Goal: Task Accomplishment & Management: Use online tool/utility

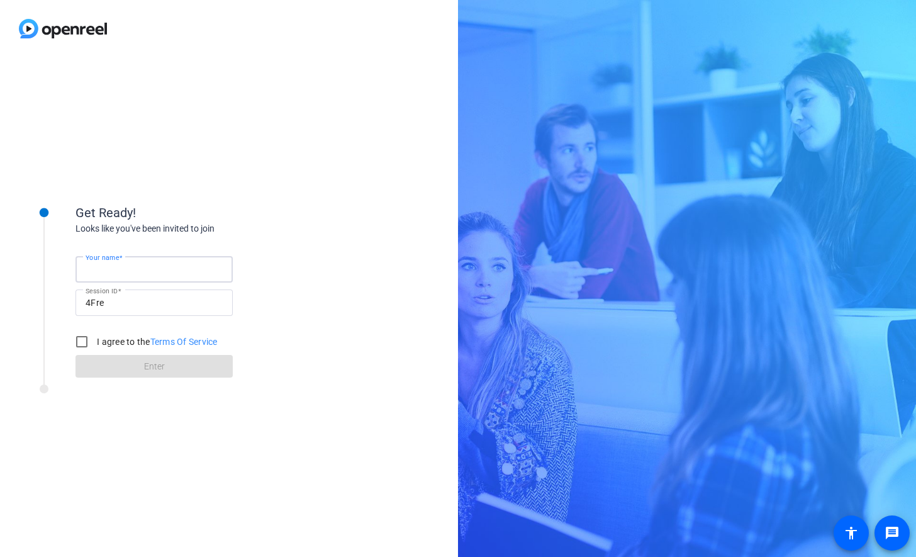
click at [143, 268] on input "Your name" at bounding box center [154, 269] width 137 height 15
type input "[PERSON_NAME]"
click at [89, 339] on input "I agree to the Terms Of Service" at bounding box center [81, 341] width 25 height 25
checkbox input "true"
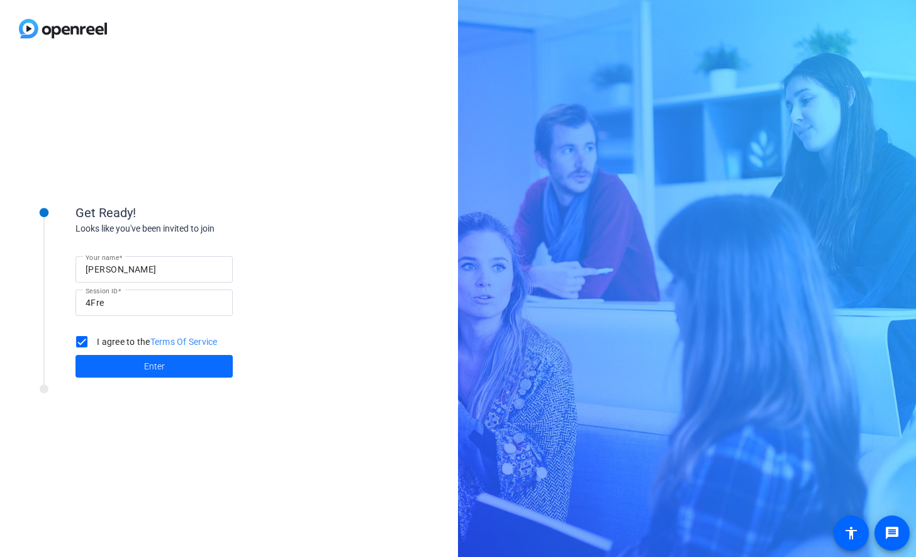
click at [126, 367] on span at bounding box center [153, 366] width 157 height 30
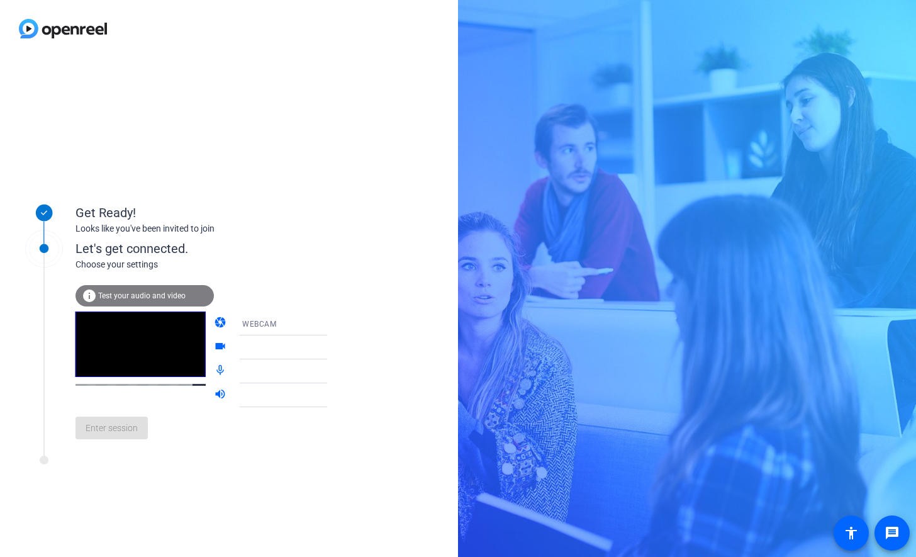
click at [281, 328] on div "WEBCAM" at bounding box center [289, 324] width 94 height 16
click at [287, 347] on mat-option "WEBCAM" at bounding box center [274, 348] width 108 height 25
click at [128, 362] on video at bounding box center [140, 343] width 130 height 65
click at [136, 292] on span "Test your audio and video" at bounding box center [141, 295] width 87 height 9
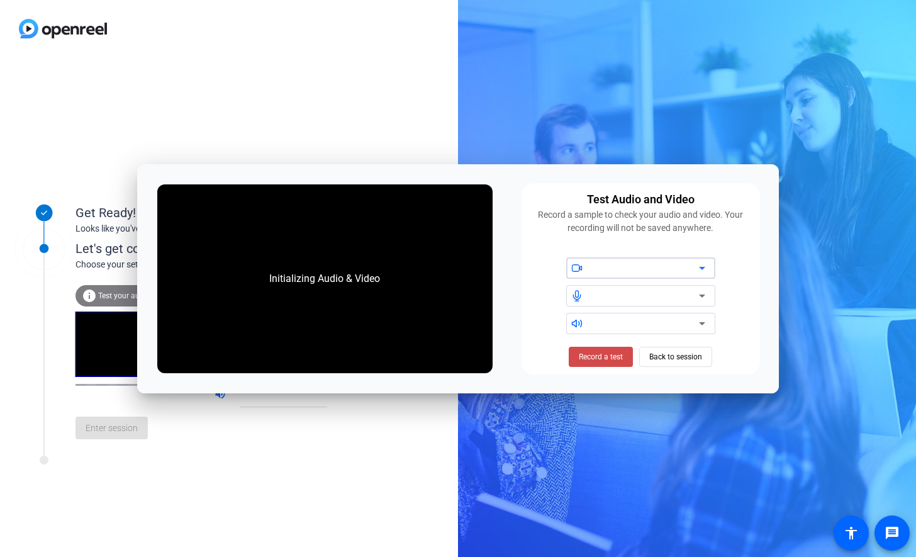
click at [606, 352] on span "Record a test" at bounding box center [601, 356] width 44 height 11
click at [649, 265] on div at bounding box center [645, 267] width 107 height 15
click at [674, 269] on div at bounding box center [645, 267] width 107 height 15
click at [602, 355] on span "Stop Testing (6s)" at bounding box center [600, 356] width 57 height 11
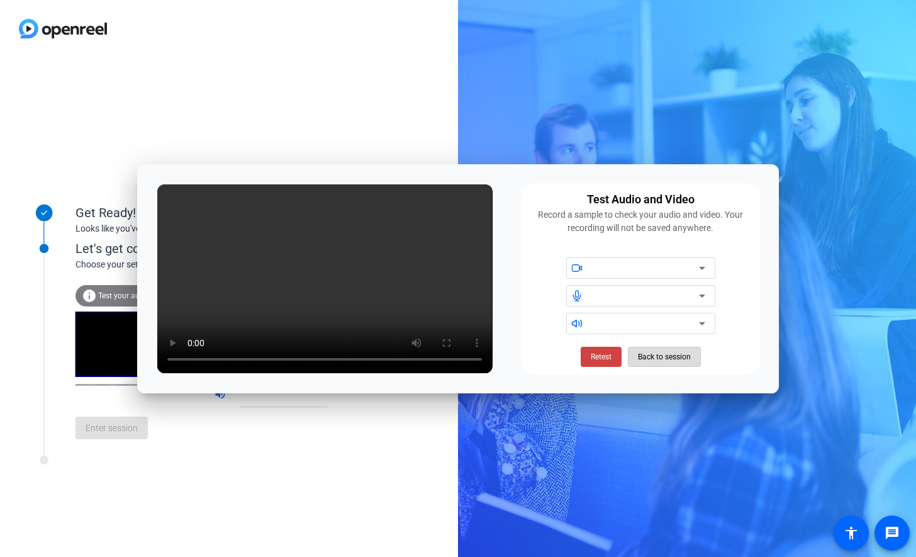
click at [664, 355] on span "Back to session" at bounding box center [664, 357] width 53 height 24
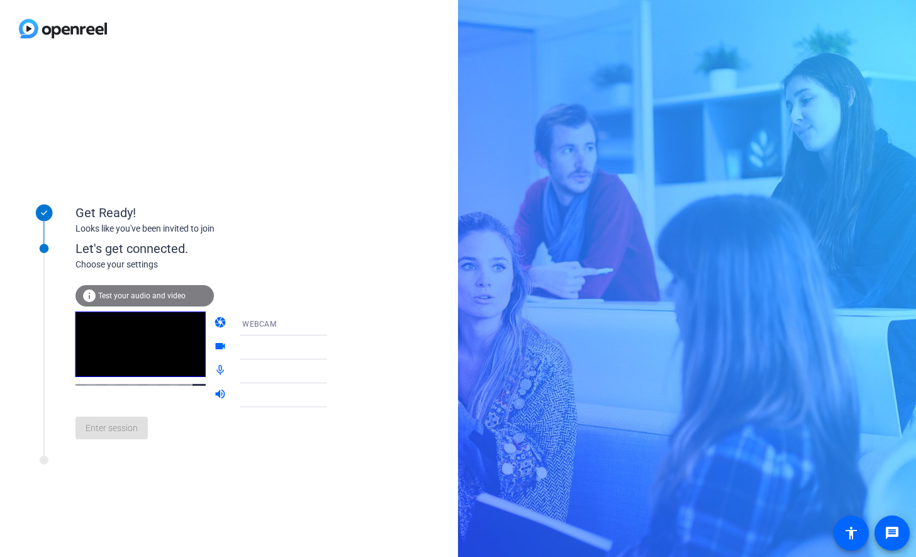
click at [265, 322] on div "WEBCAM" at bounding box center [289, 324] width 94 height 16
click at [259, 367] on mat-option "DESKTOP" at bounding box center [274, 373] width 108 height 25
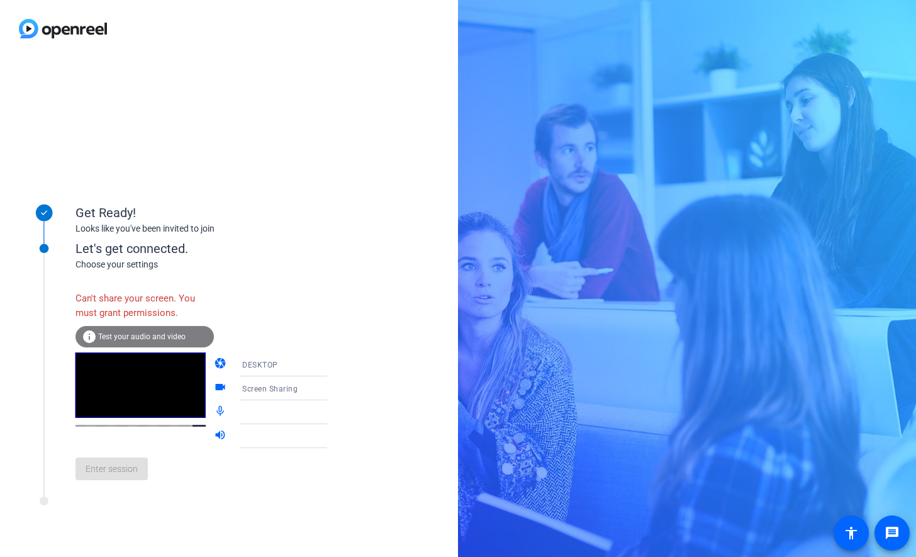
click at [281, 366] on div "DESKTOP" at bounding box center [289, 365] width 94 height 16
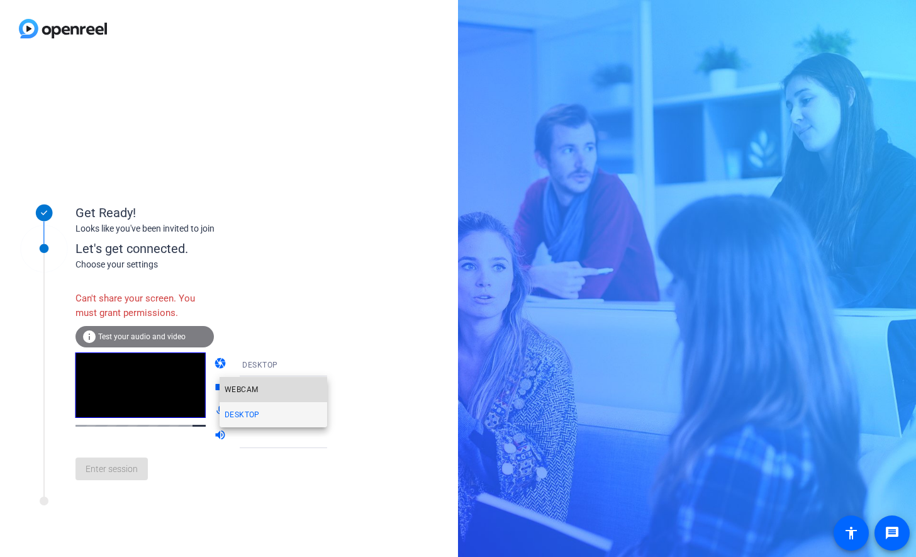
click at [276, 395] on mat-option "WEBCAM" at bounding box center [274, 389] width 108 height 25
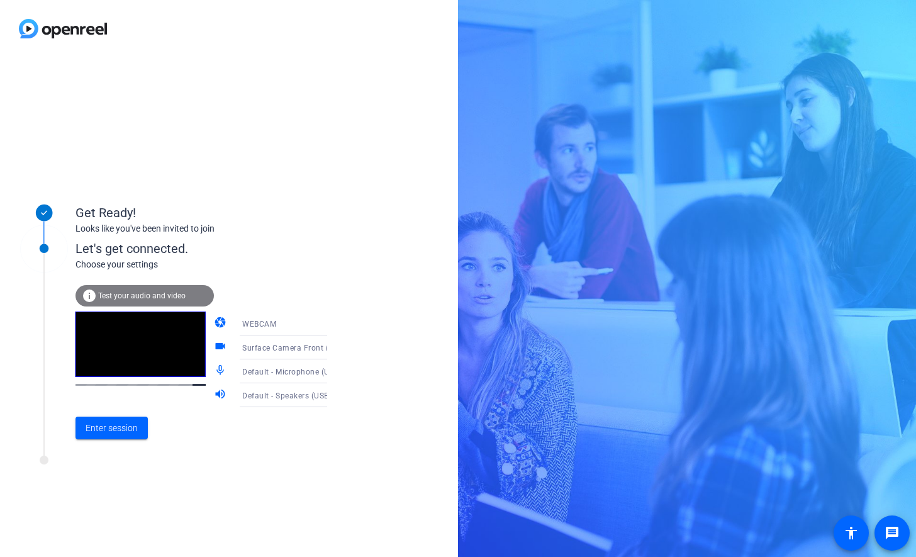
click at [268, 367] on span "Default - Microphone (USB Advanced Audio Device)" at bounding box center [336, 371] width 188 height 10
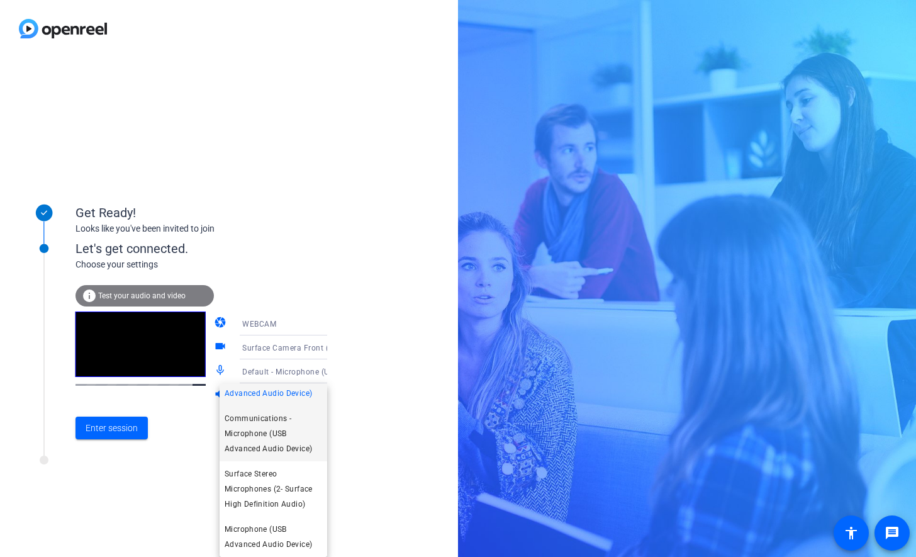
scroll to position [33, 0]
click at [287, 426] on span "Communications - Microphone (USB Advanced Audio Device)" at bounding box center [273, 433] width 97 height 45
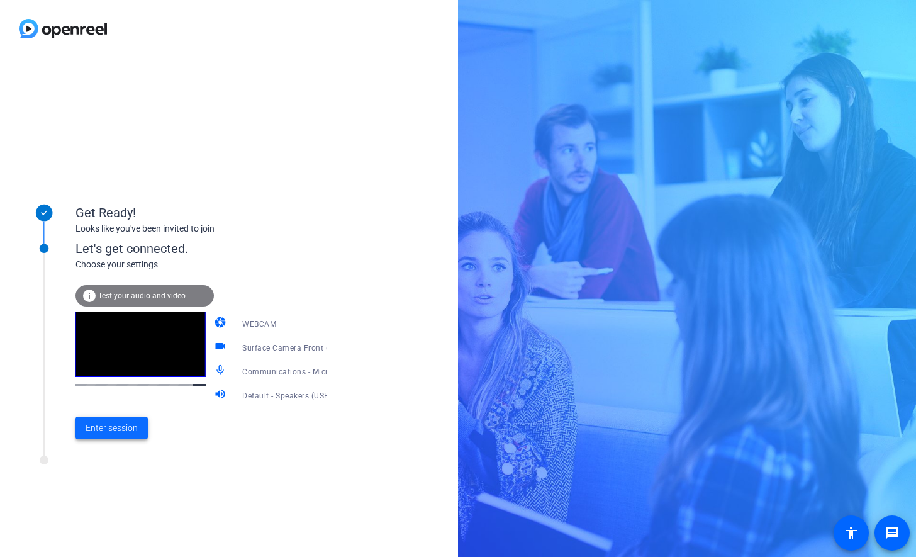
click at [106, 430] on span "Enter session" at bounding box center [112, 427] width 52 height 13
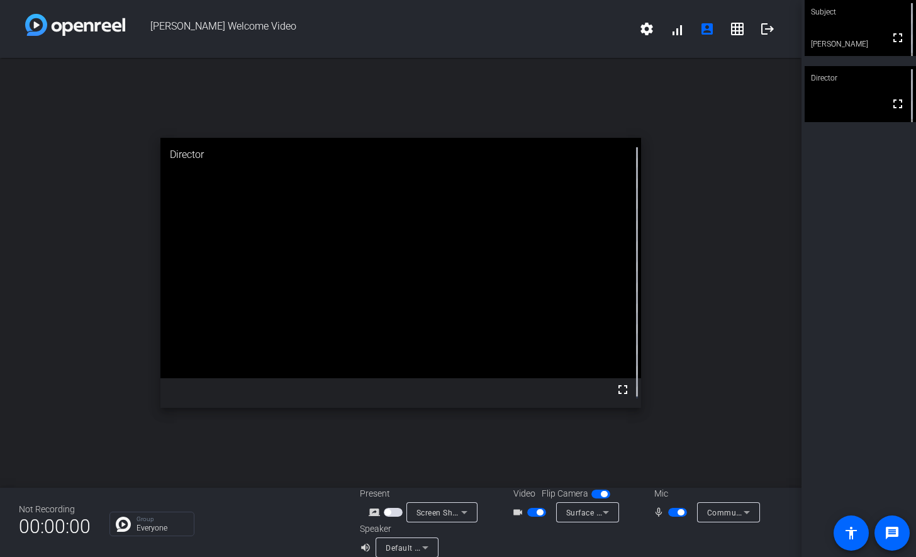
click at [418, 548] on icon at bounding box center [425, 547] width 15 height 15
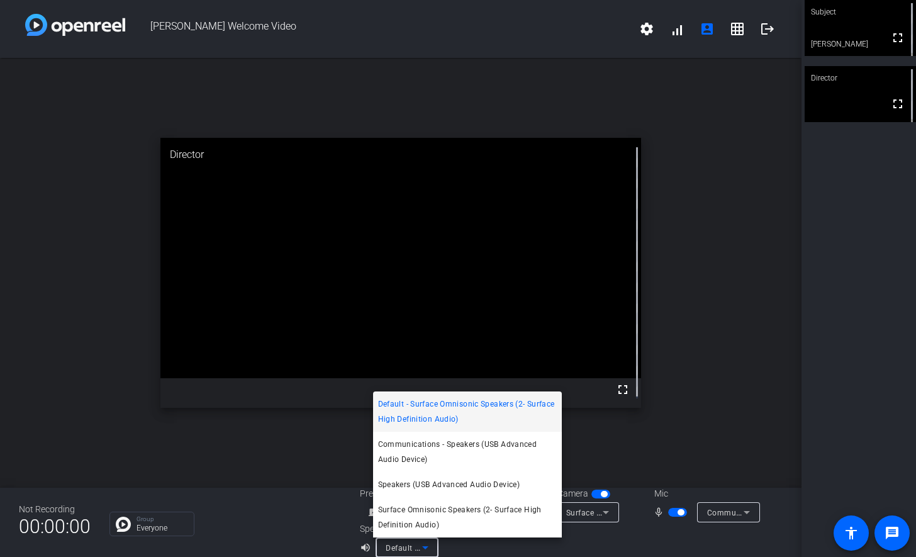
click at [643, 185] on div at bounding box center [458, 278] width 916 height 557
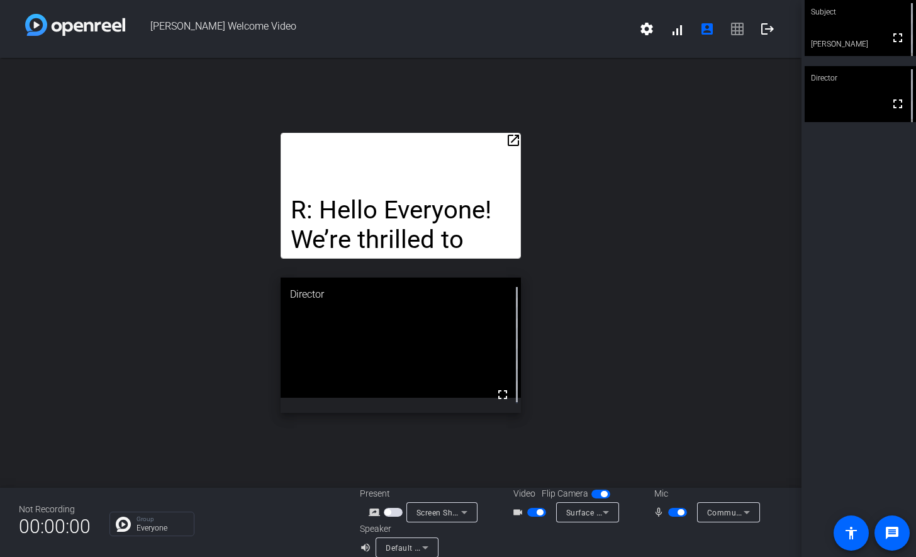
click at [506, 142] on mat-icon "open_in_new" at bounding box center [513, 140] width 15 height 15
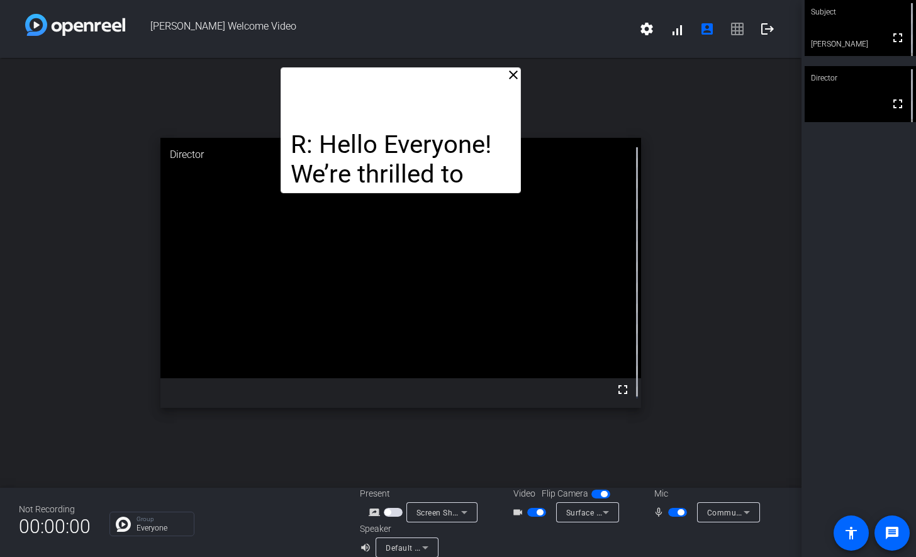
click at [506, 71] on mat-icon "close" at bounding box center [513, 74] width 15 height 15
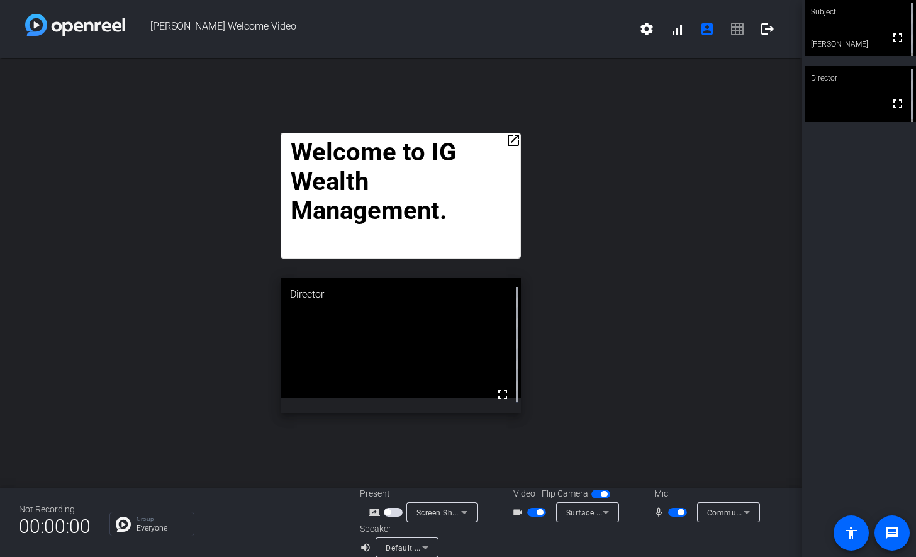
click at [506, 140] on mat-icon "open_in_new" at bounding box center [513, 140] width 15 height 15
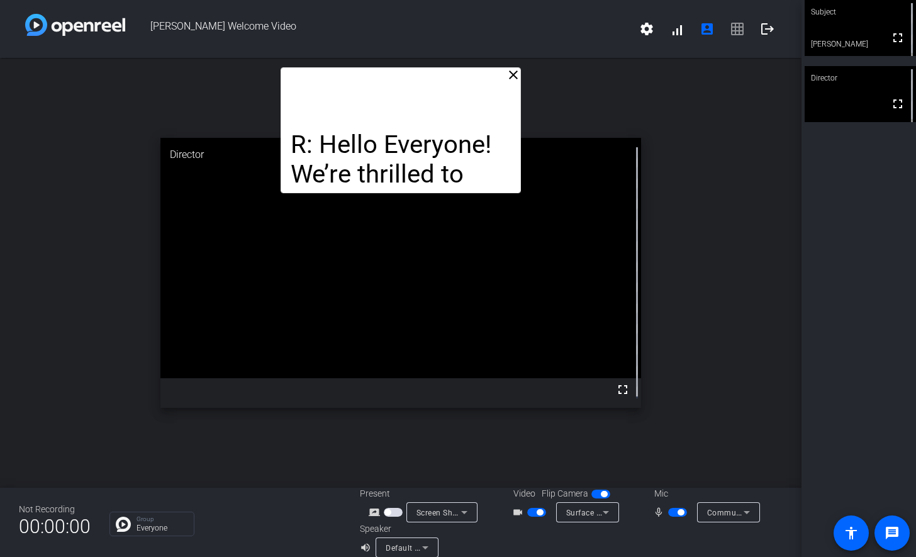
drag, startPoint x: 459, startPoint y: 103, endPoint x: 419, endPoint y: 137, distance: 52.7
click at [419, 137] on span "R: Hello Everyone! We’re thrilled to share a major milestone in our journey wit…" at bounding box center [394, 203] width 207 height 147
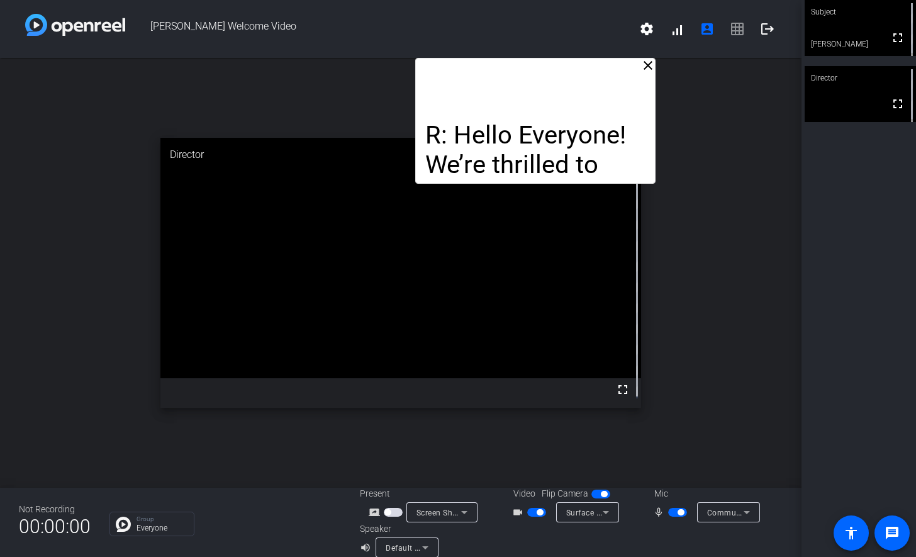
drag, startPoint x: 419, startPoint y: 137, endPoint x: 551, endPoint y: 127, distance: 132.5
click at [638, 121] on p "R: Hello Everyone! We’re thrilled to share a major milestone in our journey wit…" at bounding box center [533, 194] width 220 height 147
click at [639, 72] on mat-icon "close" at bounding box center [645, 65] width 15 height 15
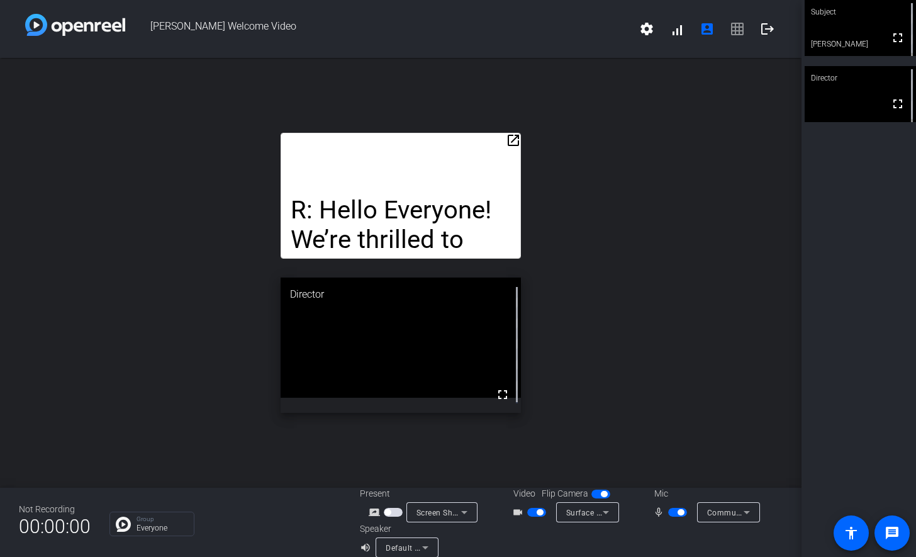
drag, startPoint x: 391, startPoint y: 164, endPoint x: 438, endPoint y: 135, distance: 54.5
click at [728, 27] on span "settings signal_cellular_alt account_box grid_on logout" at bounding box center [707, 29] width 151 height 30
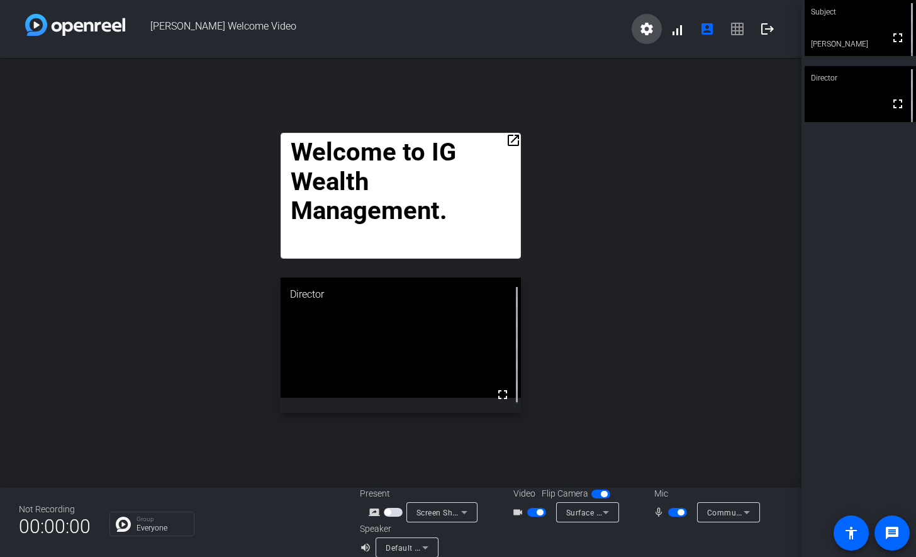
click at [639, 32] on mat-icon "settings" at bounding box center [646, 28] width 15 height 15
click at [464, 293] on div at bounding box center [458, 278] width 916 height 557
click at [497, 392] on mat-icon "fullscreen" at bounding box center [502, 394] width 15 height 15
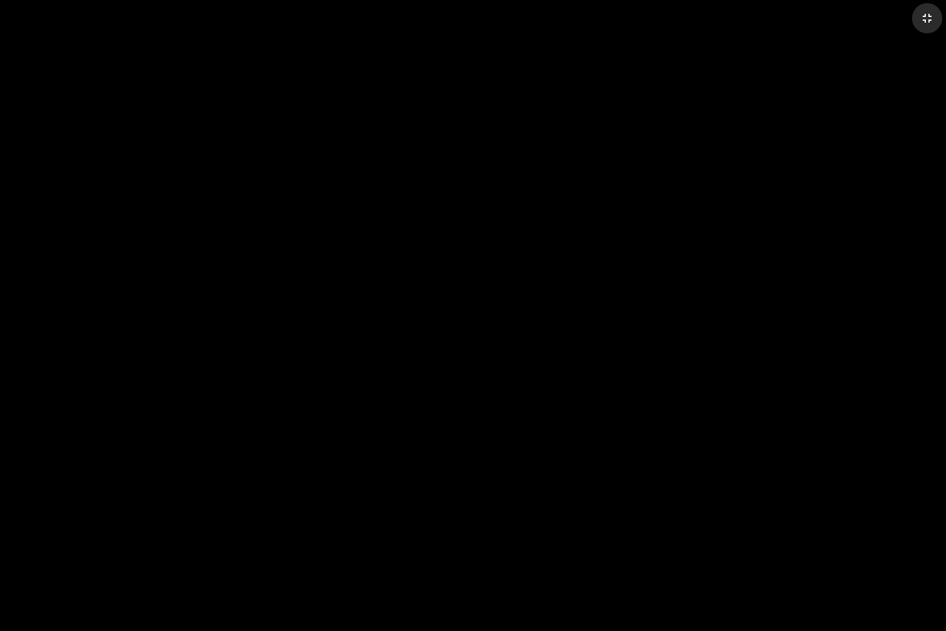
click at [915, 14] on mat-icon "fullscreen_exit" at bounding box center [927, 18] width 15 height 15
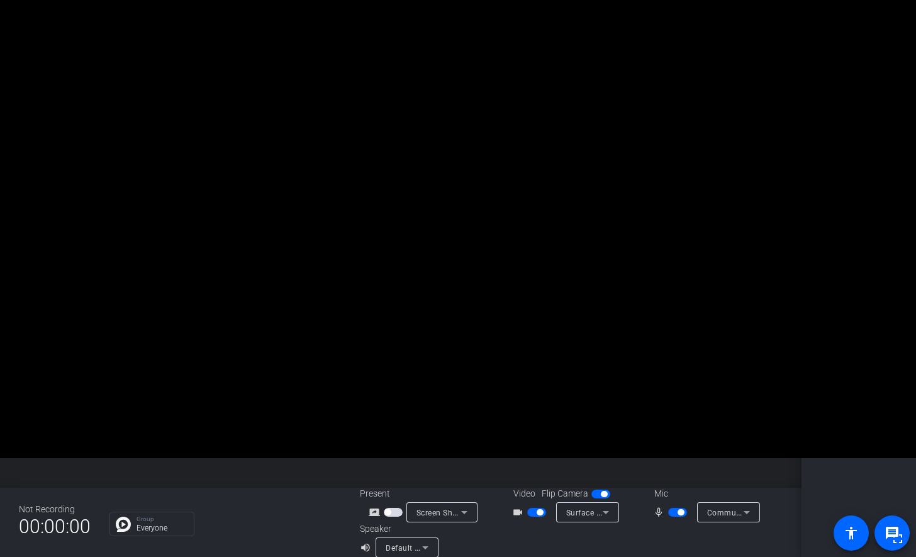
click at [509, 141] on mat-icon "open_in_new" at bounding box center [513, 140] width 15 height 15
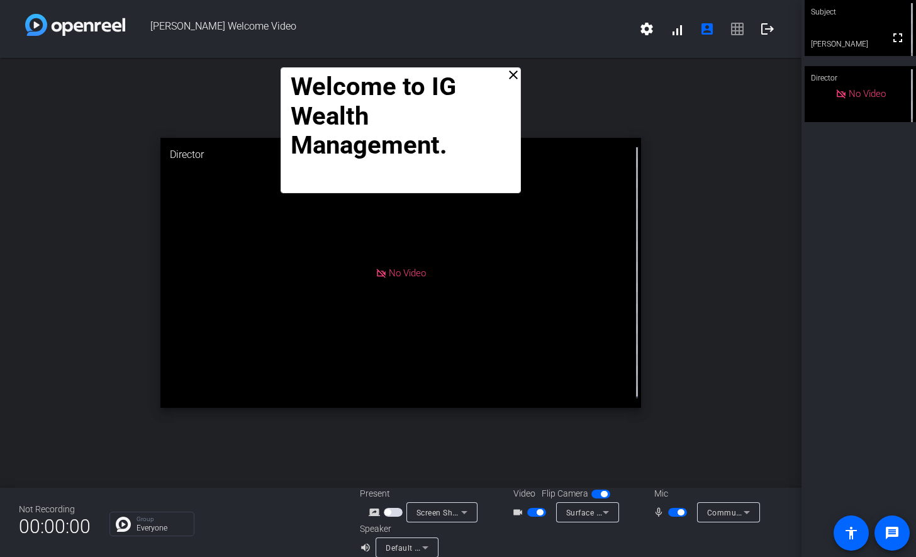
click at [508, 81] on mat-icon "close" at bounding box center [513, 74] width 15 height 15
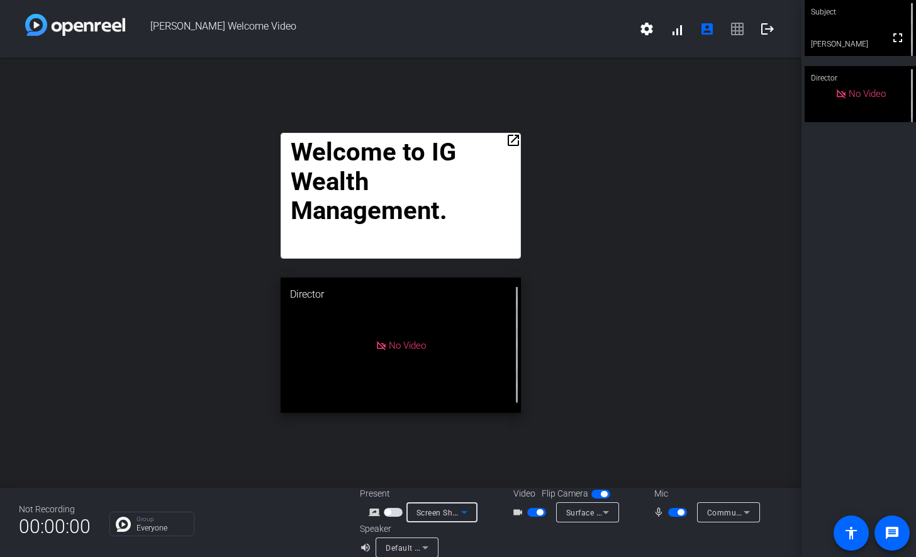
click at [441, 517] on div "Screen Sharing" at bounding box center [438, 512] width 45 height 16
click at [582, 536] on div at bounding box center [458, 278] width 916 height 557
click at [388, 513] on span "button" at bounding box center [393, 512] width 19 height 9
click at [509, 140] on mat-icon "open_in_new" at bounding box center [513, 140] width 15 height 15
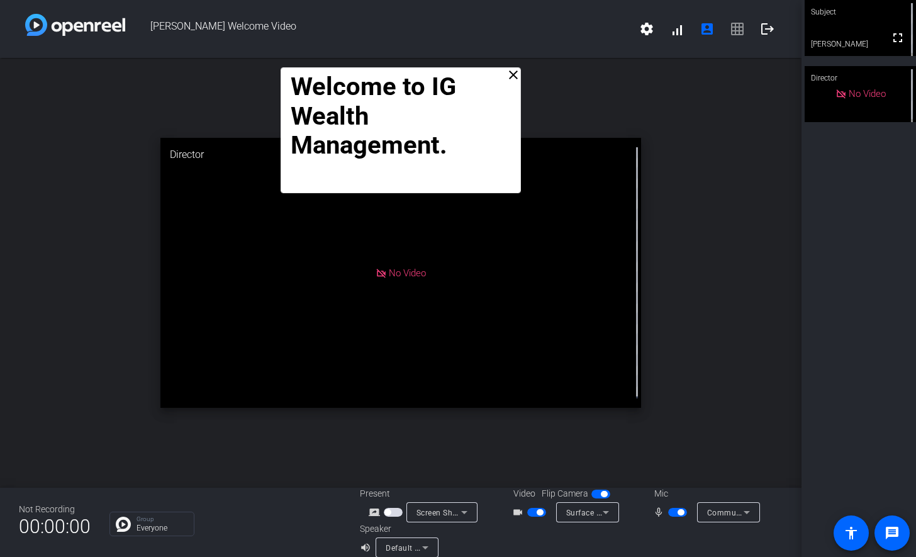
click at [473, 117] on p "Welcome to IG Wealth Management." at bounding box center [401, 116] width 220 height 88
drag, startPoint x: 473, startPoint y: 117, endPoint x: 435, endPoint y: 120, distance: 38.5
click at [435, 120] on strong "Welcome to IG Wealth Management." at bounding box center [377, 116] width 172 height 89
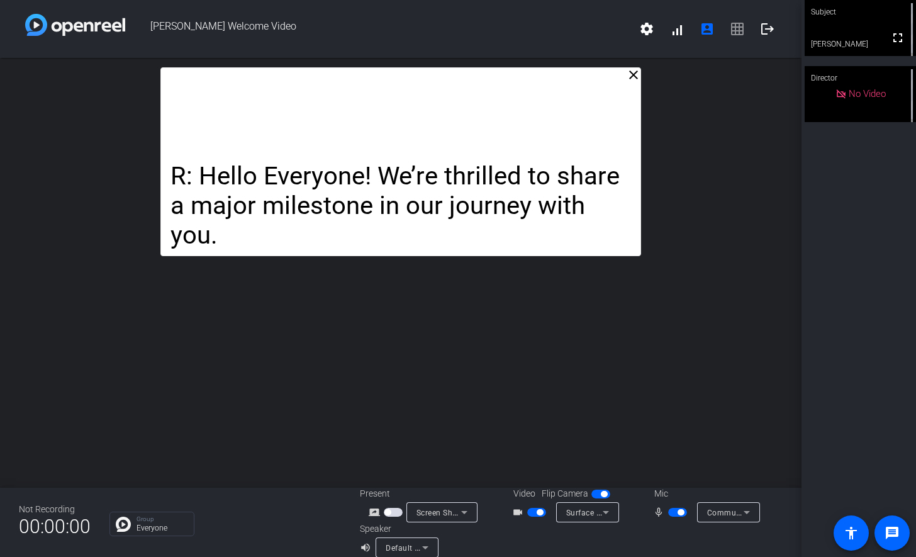
drag, startPoint x: 438, startPoint y: 104, endPoint x: 350, endPoint y: 143, distance: 96.3
click at [350, 143] on div "R: Hello Everyone! We’re thrilled to share a major milestone in our journey wit…" at bounding box center [400, 161] width 481 height 189
